Goal: Task Accomplishment & Management: Manage account settings

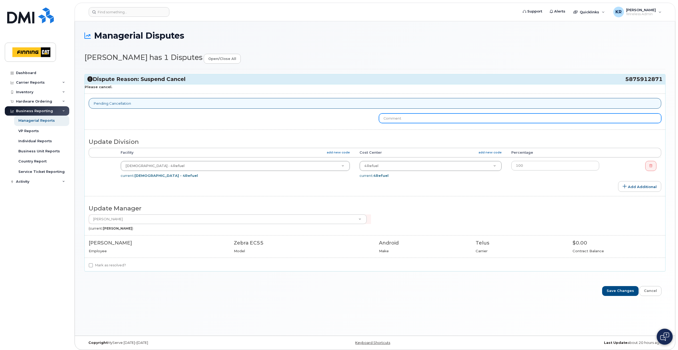
click at [413, 117] on input "text" at bounding box center [520, 118] width 282 height 10
click at [417, 118] on input "Hi Darren, This line is suspended and pending Cancellation" at bounding box center [520, 118] width 282 height 10
drag, startPoint x: 444, startPoint y: 117, endPoint x: 490, endPoint y: 117, distance: 45.5
click at [490, 117] on input "Hi Darren, This line was suspended and pending Cancellation" at bounding box center [520, 118] width 282 height 10
drag, startPoint x: 547, startPoint y: 116, endPoint x: 643, endPoint y: 105, distance: 97.3
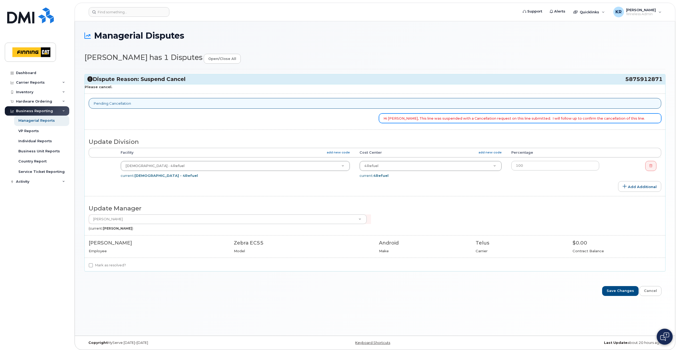
click at [643, 105] on div "Please cancel. Pending Cancellation Hi Darren, This line was suspended with a C…" at bounding box center [375, 177] width 580 height 187
type input "Hi [PERSON_NAME], This line was suspended with a Cancellation request on this l…"
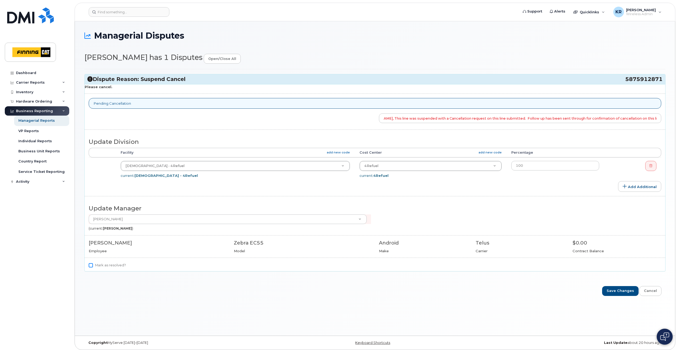
click at [91, 265] on input "Mark as resolved?" at bounding box center [91, 265] width 4 height 4
checkbox input "true"
click at [623, 290] on input "Save Changes" at bounding box center [620, 291] width 36 height 10
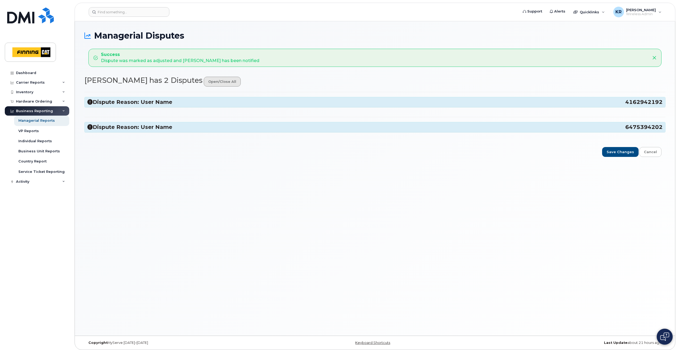
click at [215, 83] on link "open/close all" at bounding box center [222, 82] width 37 height 10
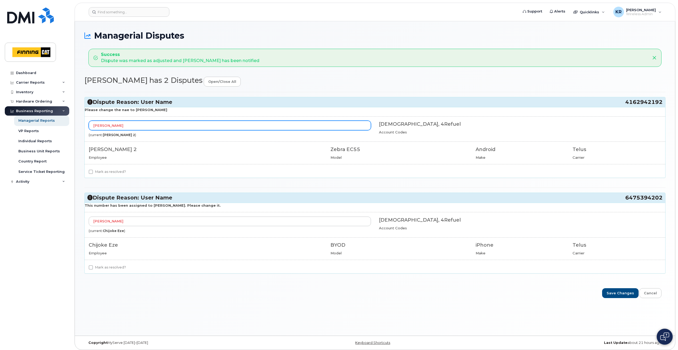
click at [132, 122] on input "Jaspreet Singh" at bounding box center [230, 126] width 282 height 10
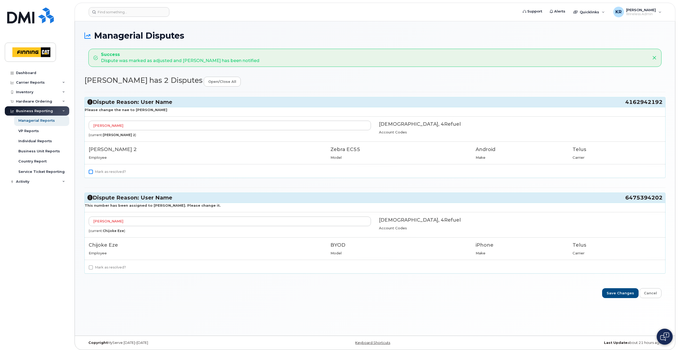
click at [90, 173] on input "Mark as resolved?" at bounding box center [91, 172] width 4 height 4
checkbox input "true"
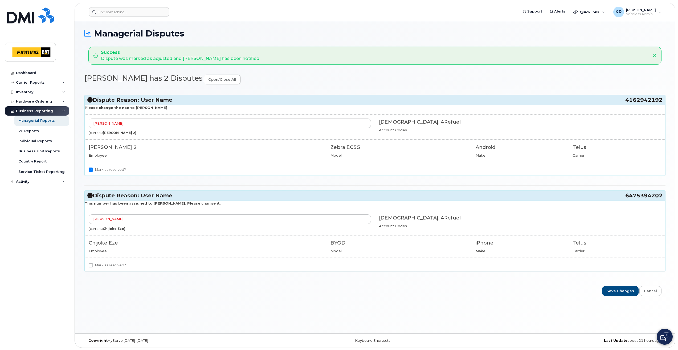
scroll to position [3, 0]
click at [92, 265] on input "Mark as resolved?" at bounding box center [91, 265] width 4 height 4
checkbox input "true"
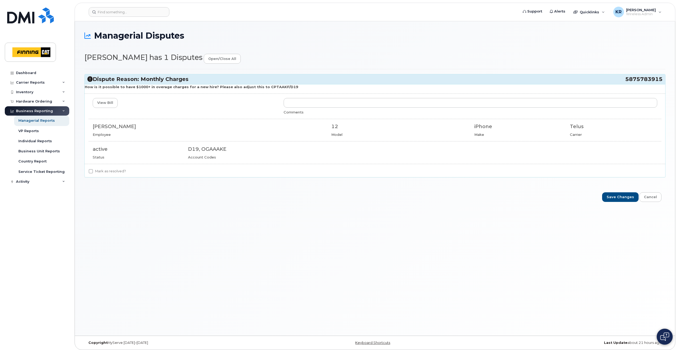
click at [125, 126] on div "Matthew Graham" at bounding box center [208, 126] width 231 height 7
drag, startPoint x: 135, startPoint y: 126, endPoint x: 91, endPoint y: 121, distance: 44.8
click at [91, 121] on div "View Bill Comments Matthew Graham Employee 12 Model iPhone Make Telus Carrier a…" at bounding box center [375, 129] width 580 height 62
copy div "Matthew Graham"
